Goal: Task Accomplishment & Management: Use online tool/utility

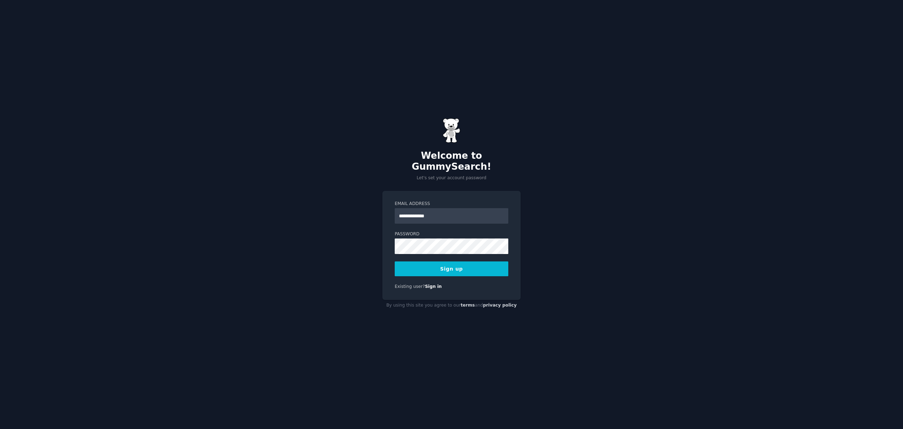
type input "**********"
click at [395, 261] on button "Sign up" at bounding box center [452, 268] width 114 height 15
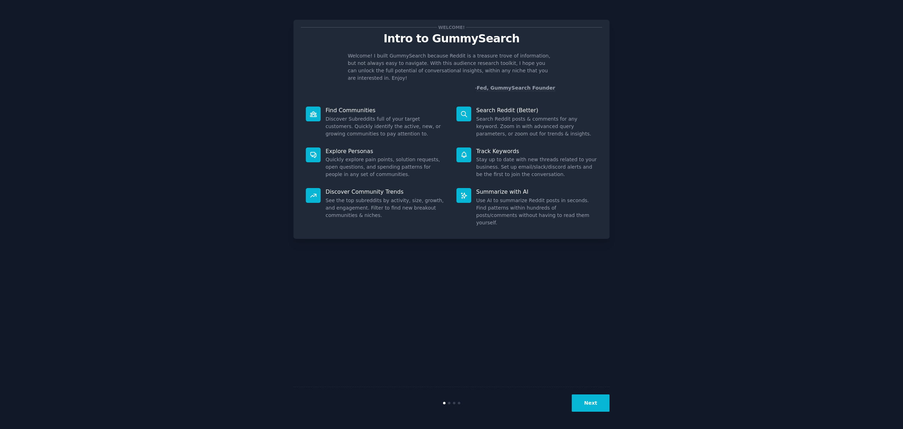
click at [596, 401] on button "Next" at bounding box center [591, 402] width 38 height 17
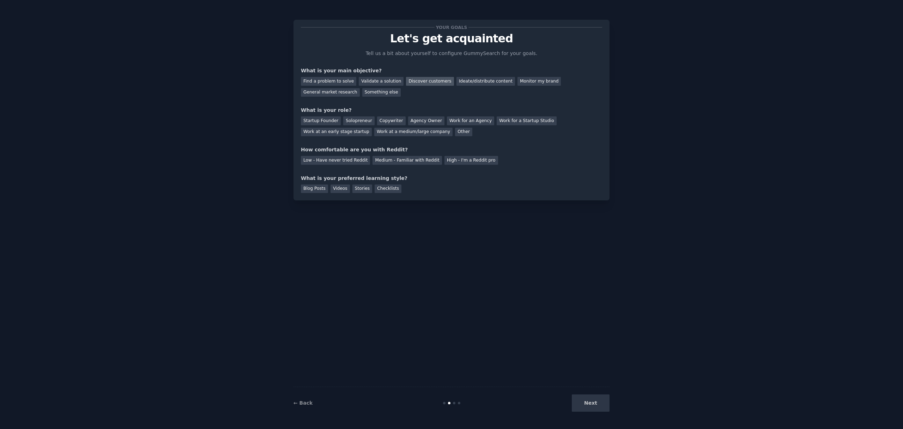
click at [416, 77] on div "Discover customers" at bounding box center [430, 81] width 48 height 9
click at [488, 82] on div "Ideate/distribute content" at bounding box center [485, 81] width 59 height 9
click at [419, 82] on div "Discover customers" at bounding box center [430, 81] width 48 height 9
click at [361, 132] on div "Work at an early stage startup" at bounding box center [336, 132] width 71 height 9
click at [462, 159] on div "High - I'm a Reddit pro" at bounding box center [471, 160] width 54 height 9
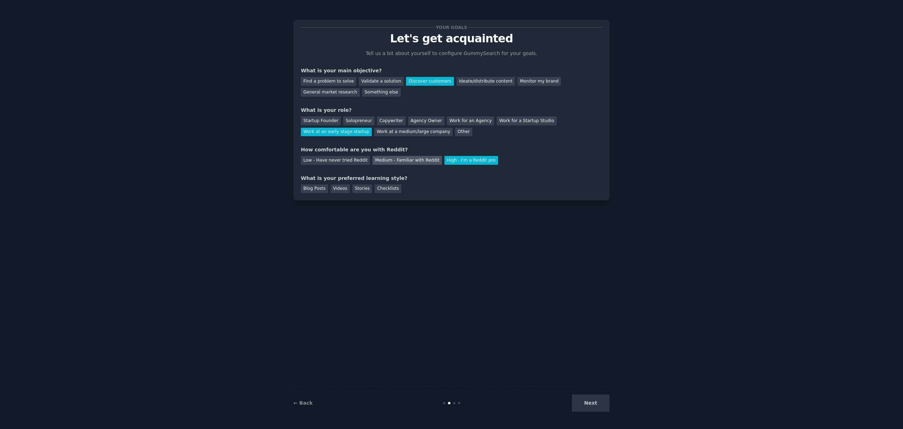
click at [396, 161] on div "Medium - Familiar with Reddit" at bounding box center [406, 160] width 69 height 9
click at [345, 190] on div "Videos" at bounding box center [339, 188] width 19 height 9
click at [606, 406] on button "Next" at bounding box center [591, 402] width 38 height 17
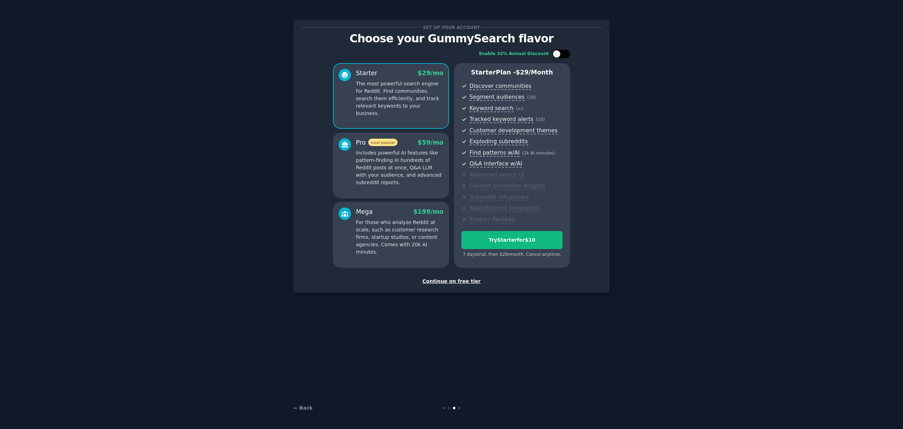
click at [560, 51] on div at bounding box center [561, 54] width 18 height 8
checkbox input "true"
click at [457, 280] on div "Continue on free tier" at bounding box center [451, 281] width 301 height 7
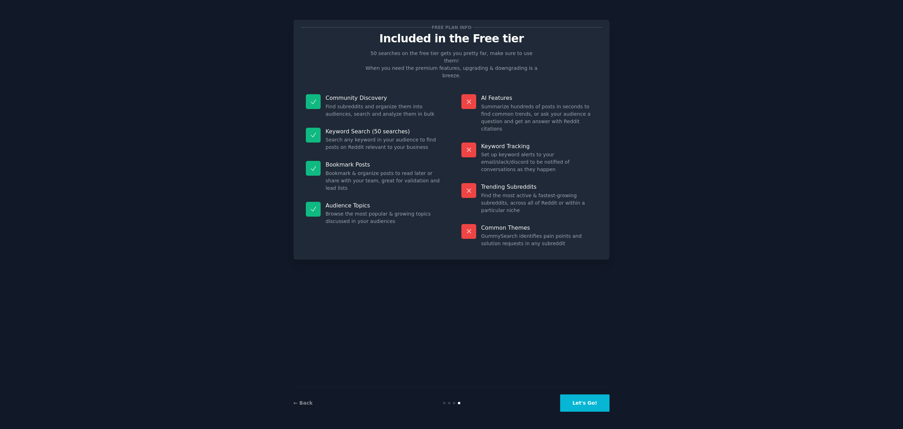
click at [606, 404] on button "Let's Go!" at bounding box center [584, 402] width 49 height 17
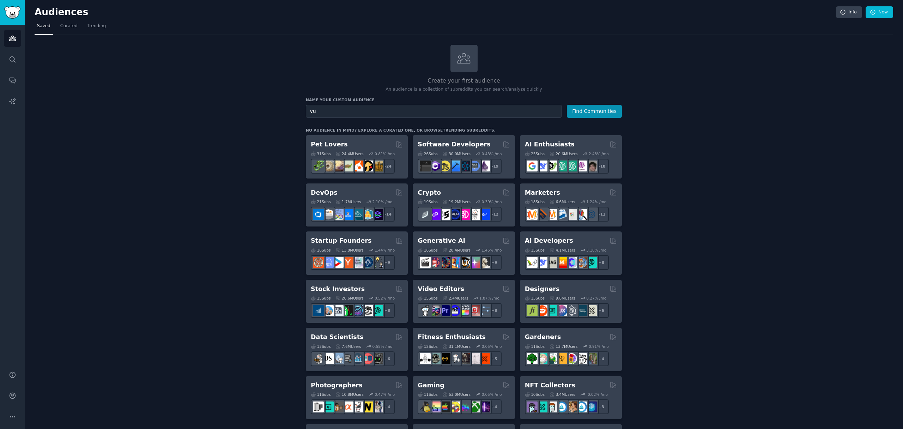
type input "v"
type input "robotics"
click at [567, 105] on button "Find Communities" at bounding box center [594, 111] width 55 height 13
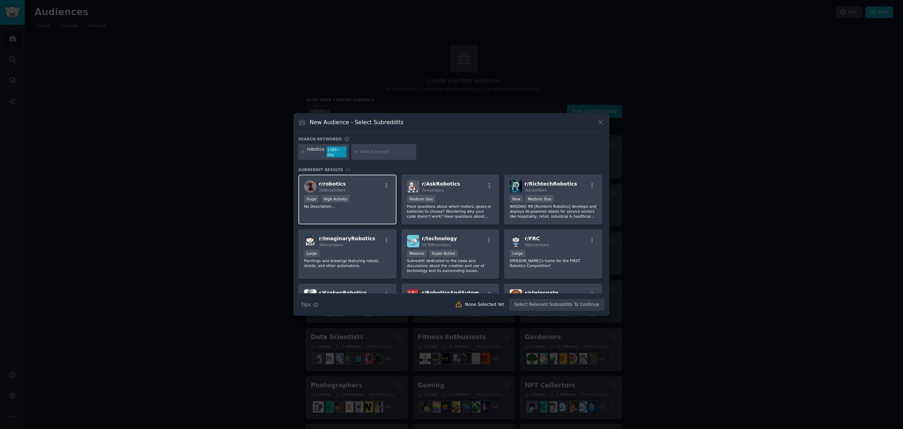
click at [346, 190] on div "r/ robotics 293k members" at bounding box center [347, 186] width 87 height 12
click at [464, 215] on p "Have questions about which motors, gears or batteries to choose? Wondering why …" at bounding box center [450, 211] width 87 height 15
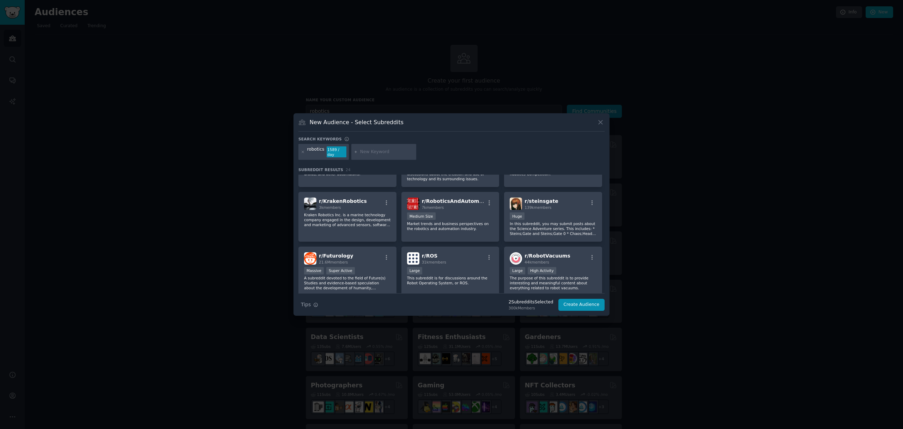
scroll to position [112, 0]
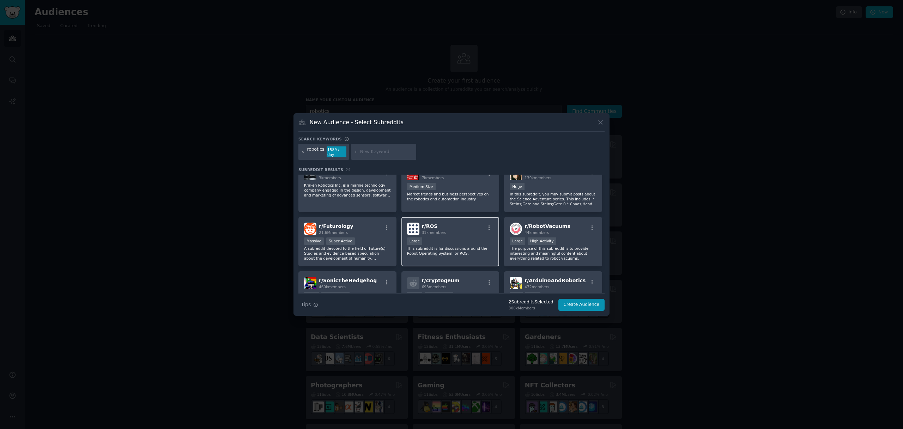
click at [443, 240] on div "Large" at bounding box center [450, 241] width 87 height 9
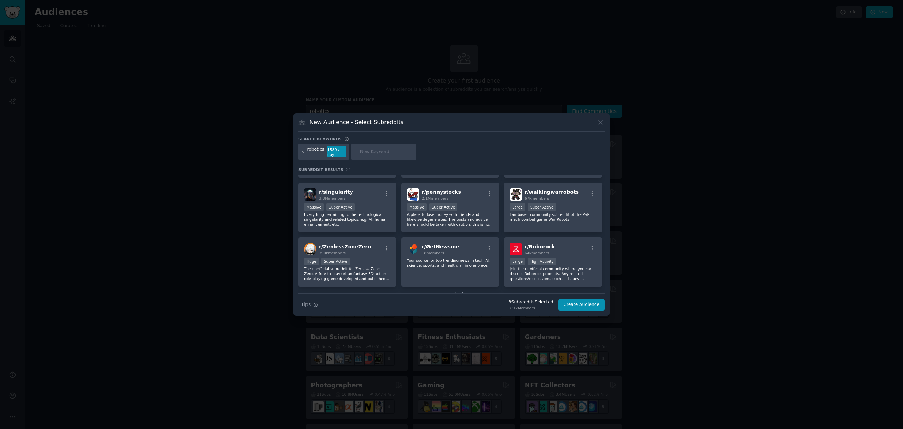
scroll to position [337, 0]
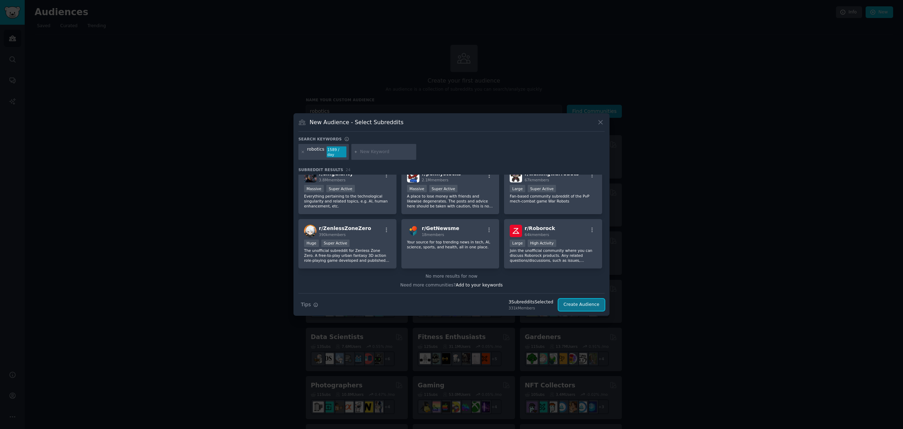
click at [579, 303] on button "Create Audience" at bounding box center [581, 305] width 47 height 12
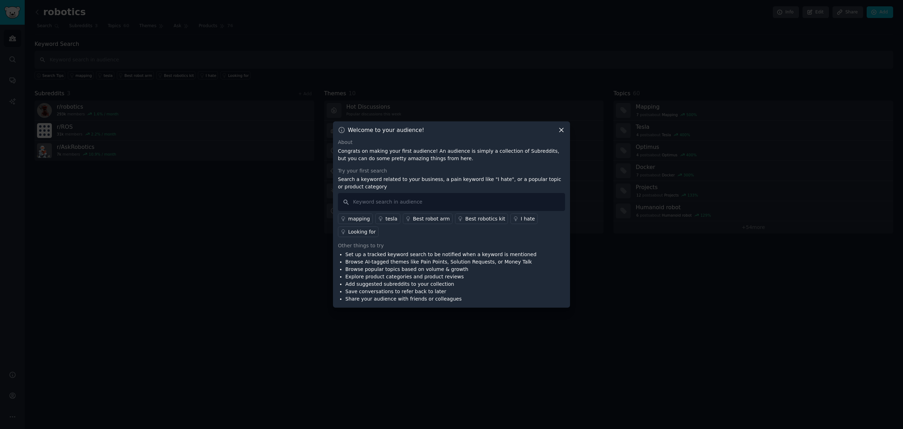
click at [558, 131] on icon at bounding box center [561, 129] width 7 height 7
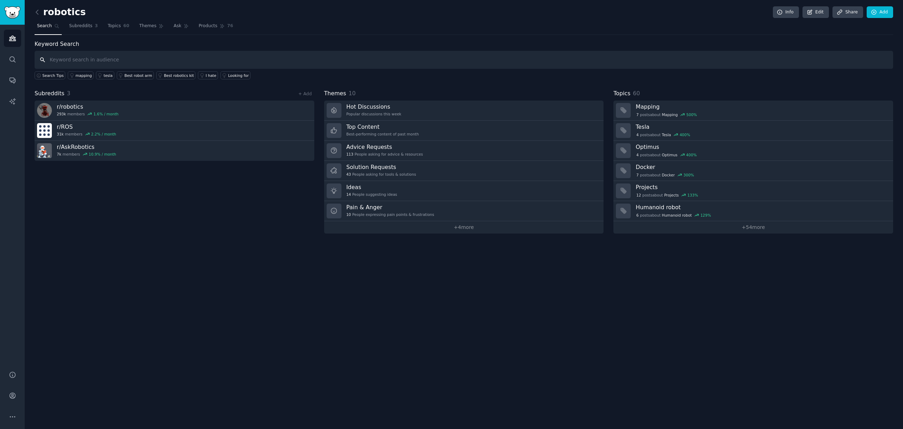
click at [76, 60] on input "text" at bounding box center [464, 60] width 858 height 18
type input "viam"
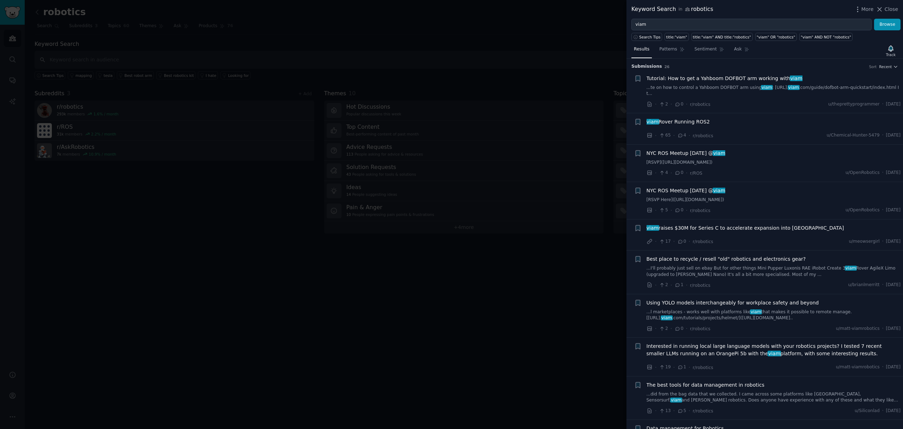
click at [542, 103] on div at bounding box center [451, 214] width 903 height 429
